Goal: Navigation & Orientation: Find specific page/section

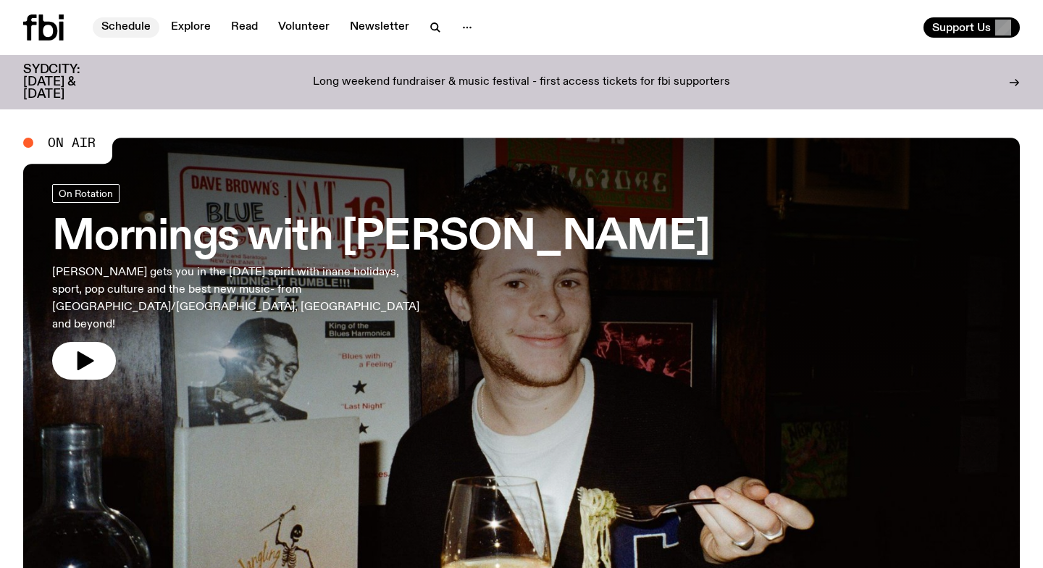
click at [133, 31] on link "Schedule" at bounding box center [126, 27] width 67 height 20
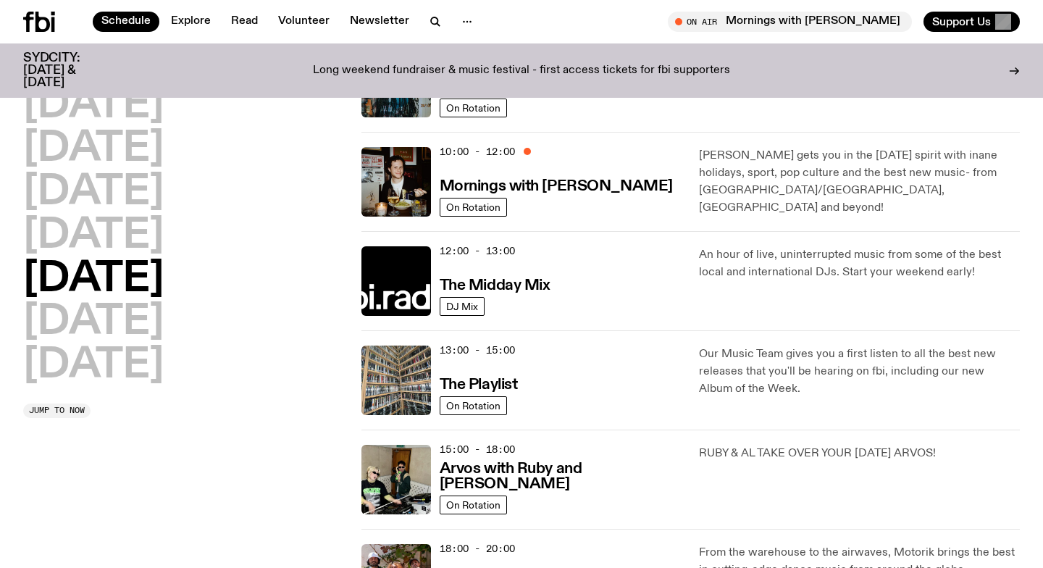
scroll to position [371, 0]
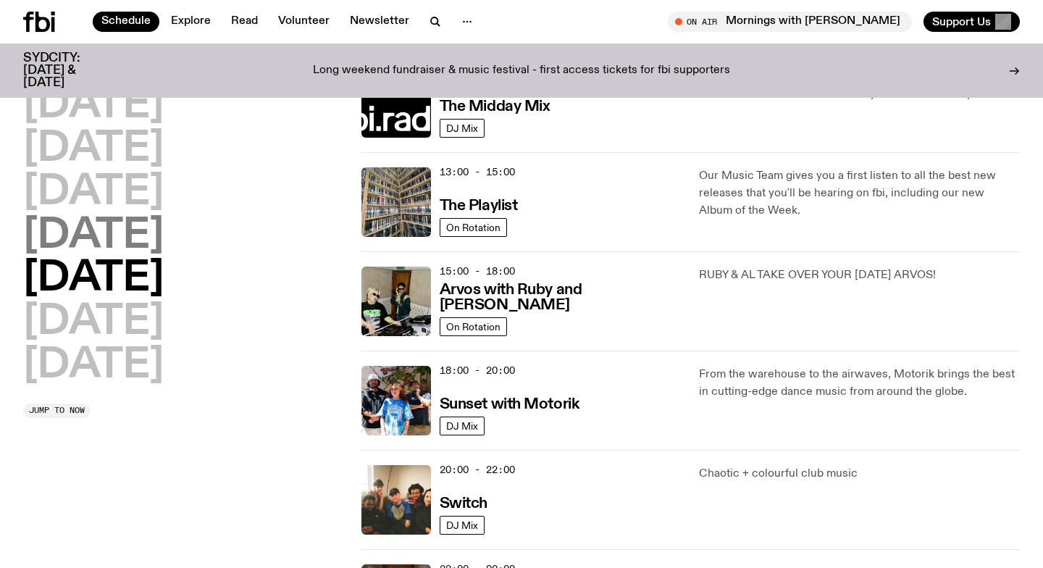
click at [96, 231] on h2 "[DATE]" at bounding box center [93, 236] width 141 height 41
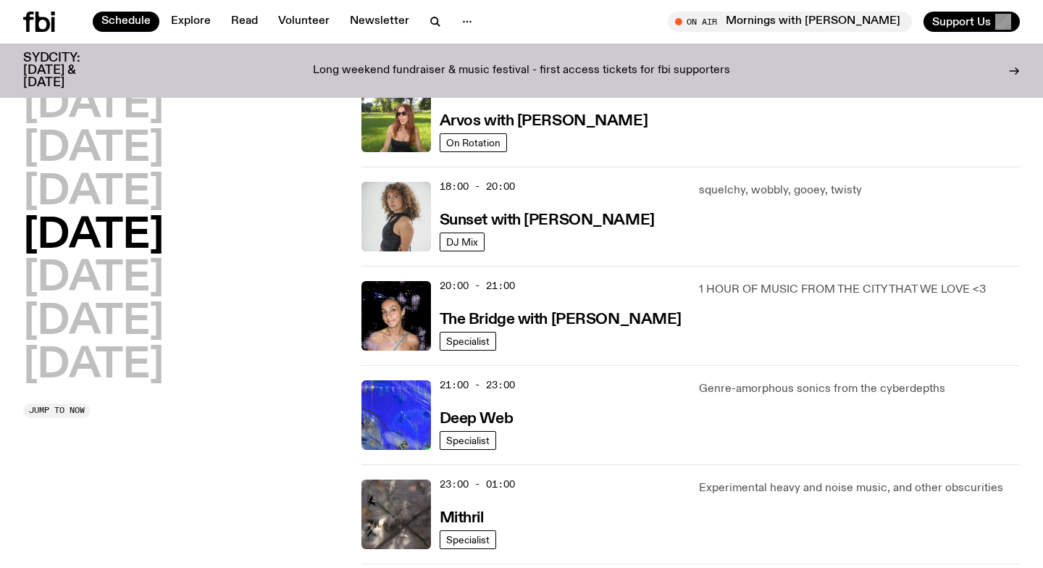
scroll to position [562, 0]
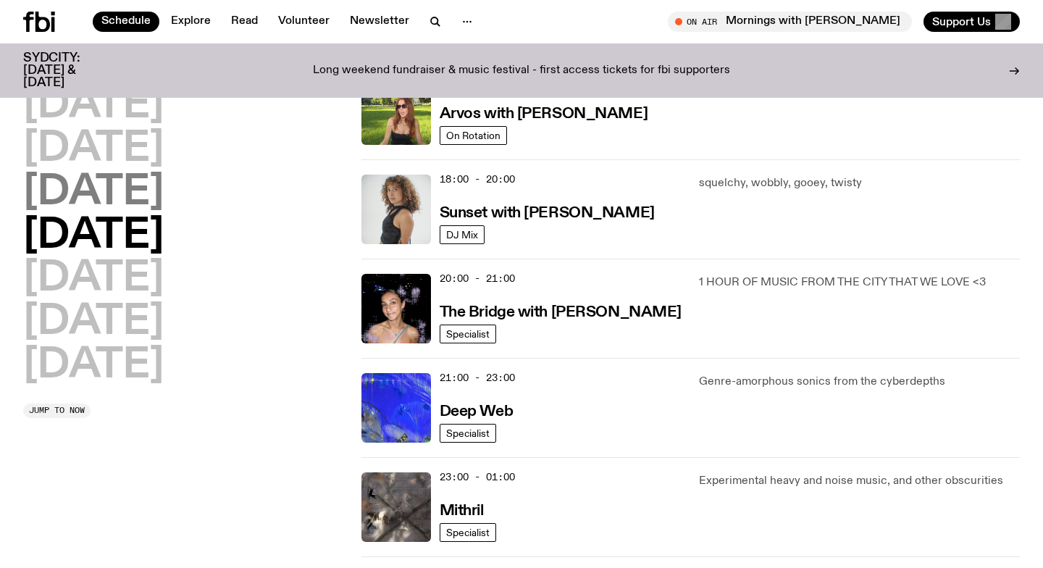
click at [135, 188] on h2 "[DATE]" at bounding box center [93, 192] width 141 height 41
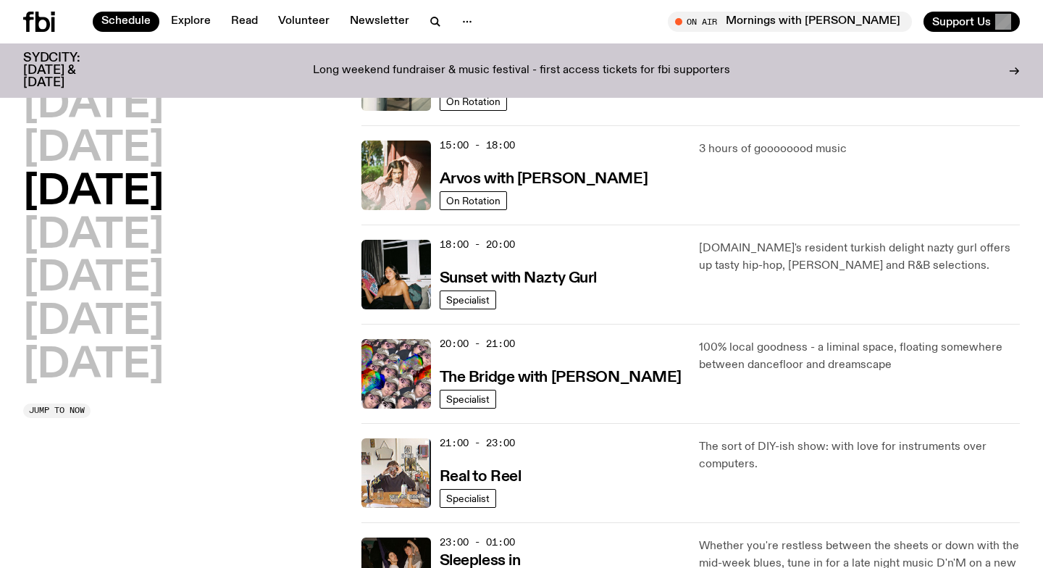
scroll to position [496, 0]
click at [120, 167] on h2 "[DATE]" at bounding box center [93, 149] width 141 height 41
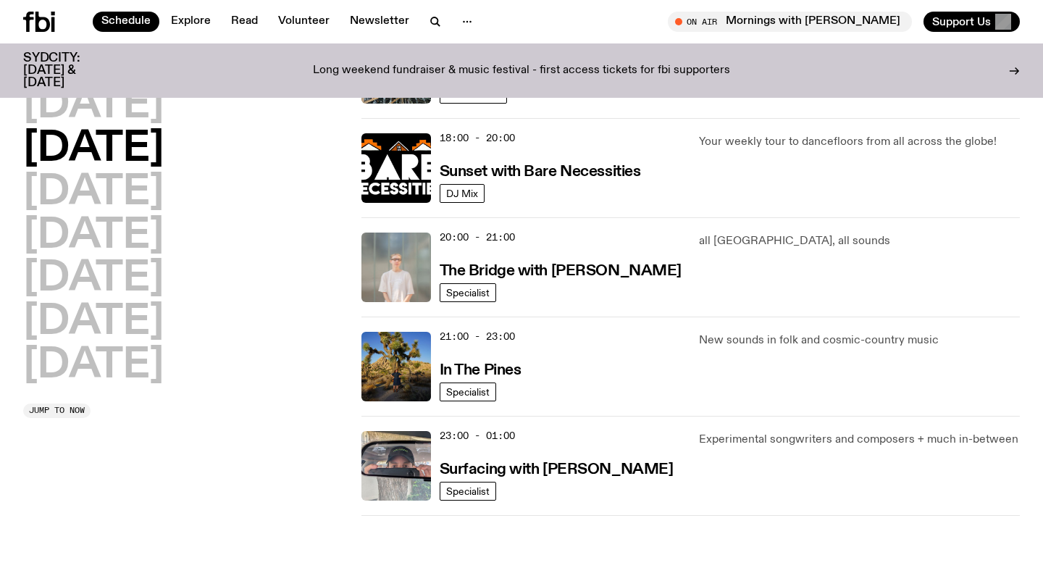
scroll to position [672, 0]
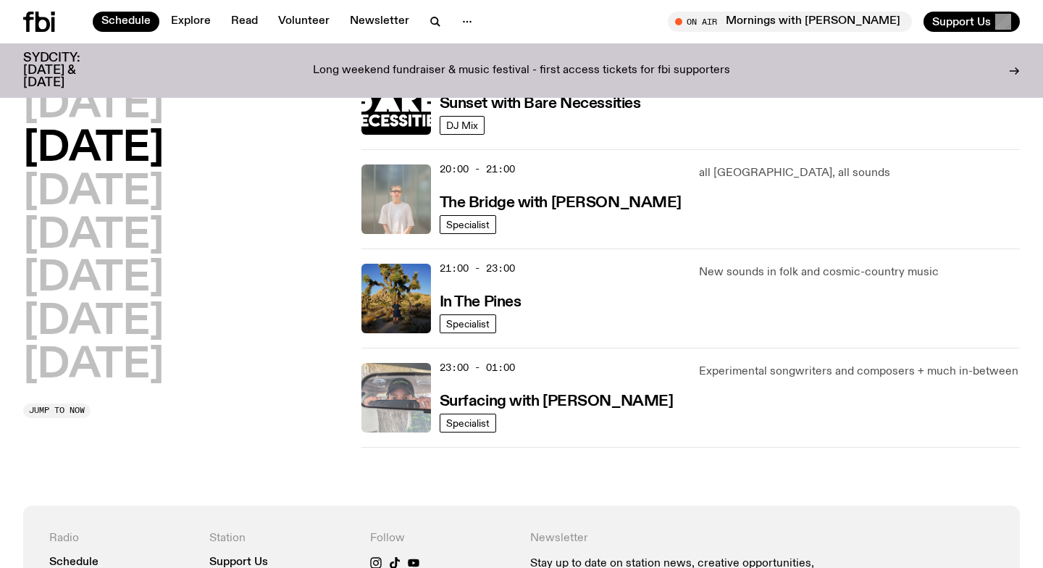
click at [382, 364] on img at bounding box center [397, 398] width 70 height 70
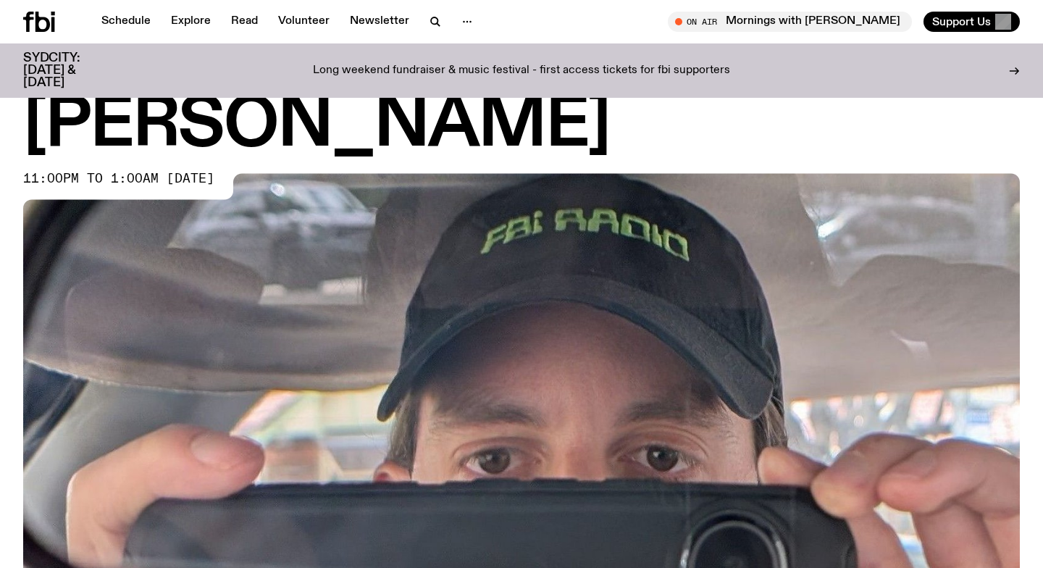
scroll to position [178, 0]
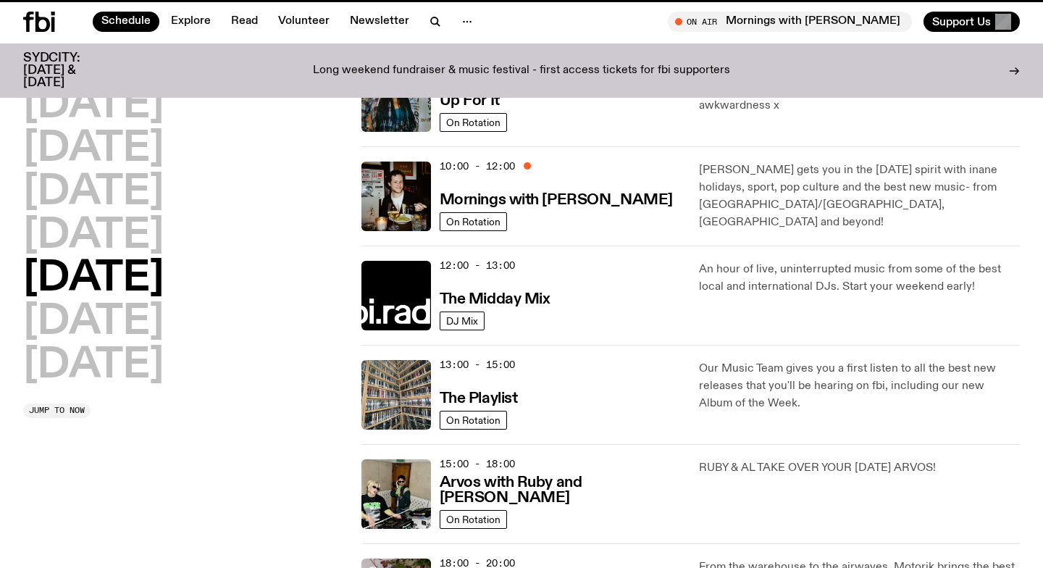
scroll to position [672, 0]
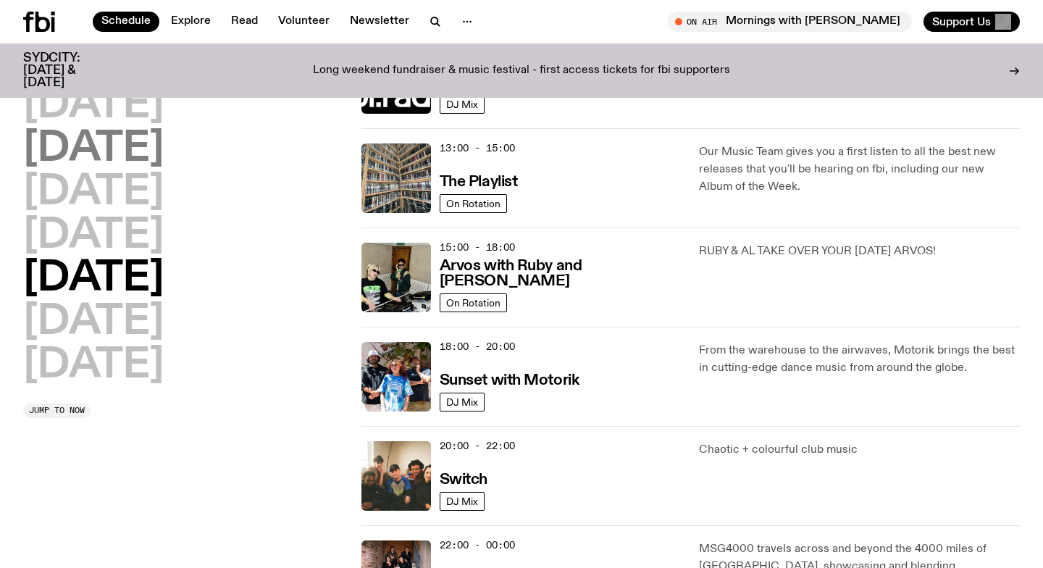
click at [125, 157] on h2 "[DATE]" at bounding box center [93, 149] width 141 height 41
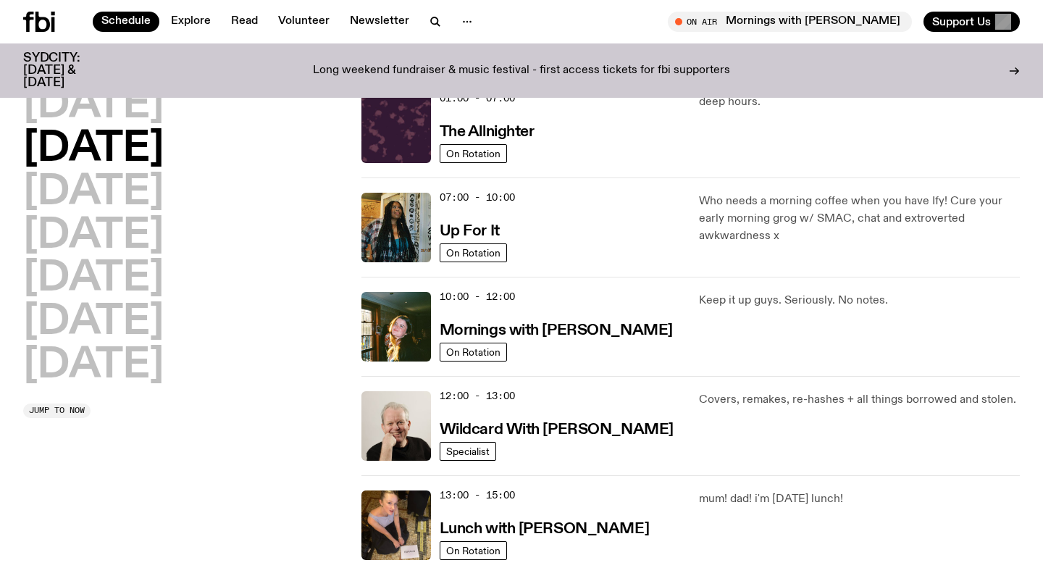
scroll to position [41, 0]
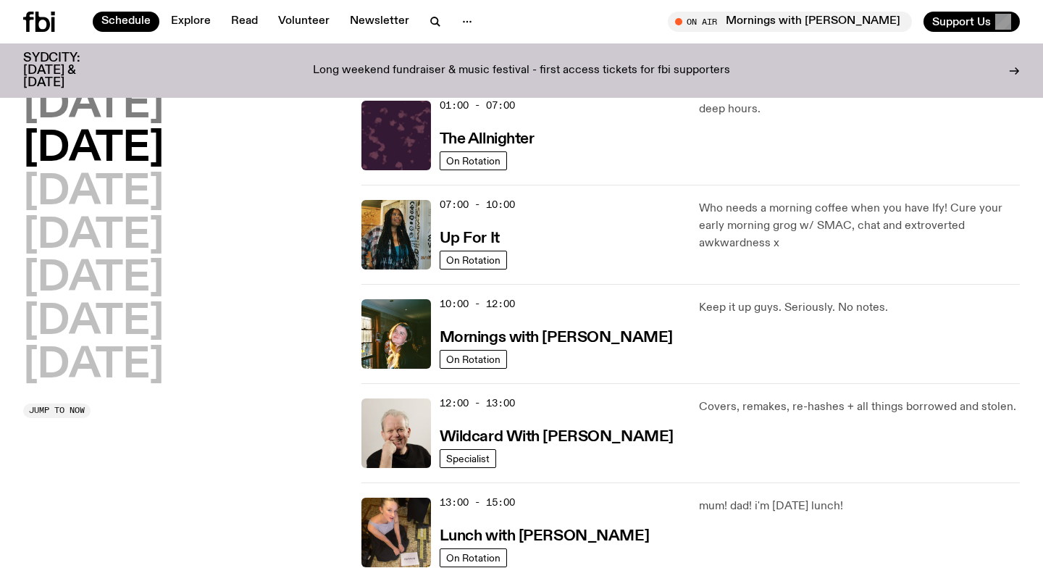
click at [104, 105] on h2 "[DATE]" at bounding box center [93, 105] width 141 height 41
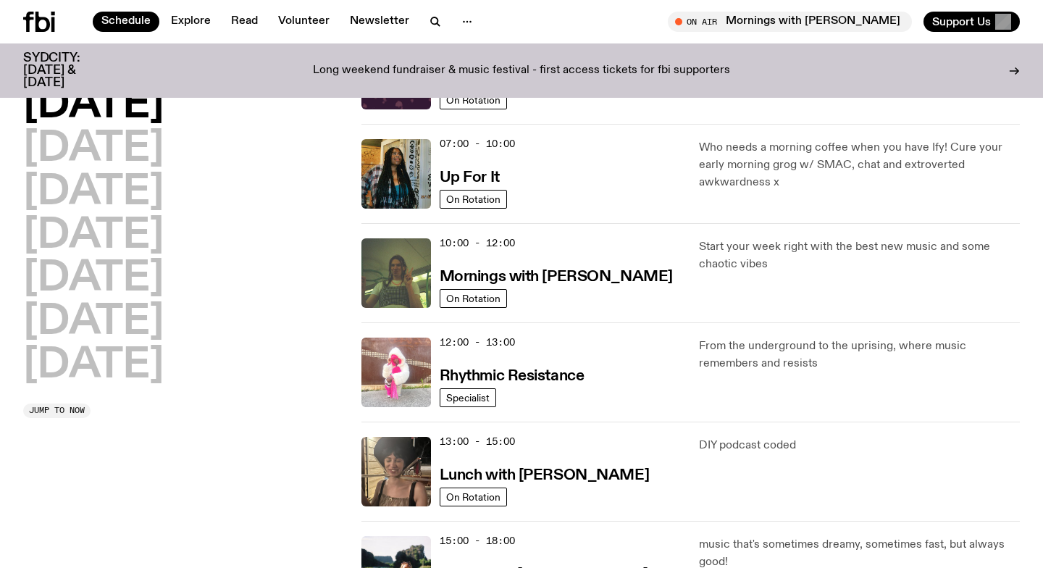
scroll to position [0, 0]
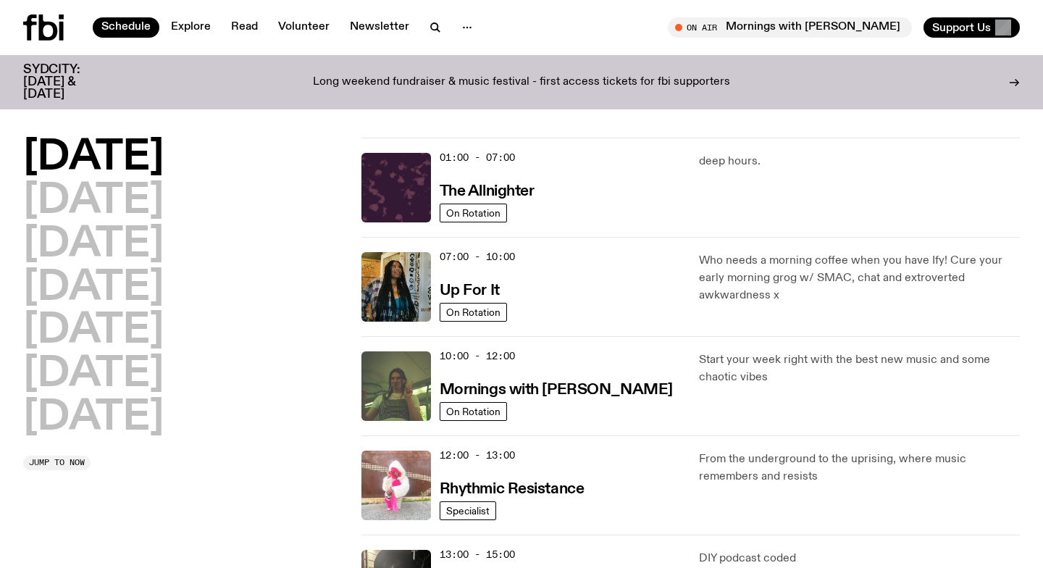
click at [393, 385] on img at bounding box center [397, 386] width 70 height 70
